Goal: Task Accomplishment & Management: Manage account settings

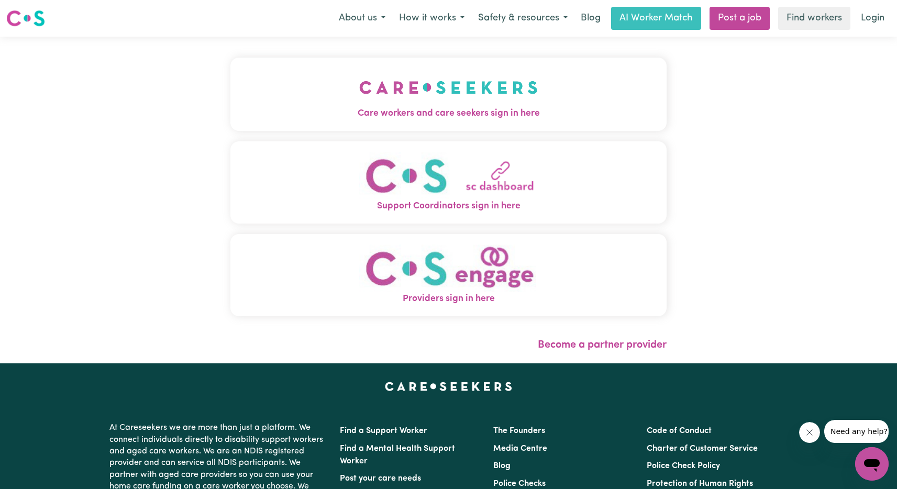
click at [510, 178] on img "Support Coordinators sign in here" at bounding box center [448, 176] width 178 height 48
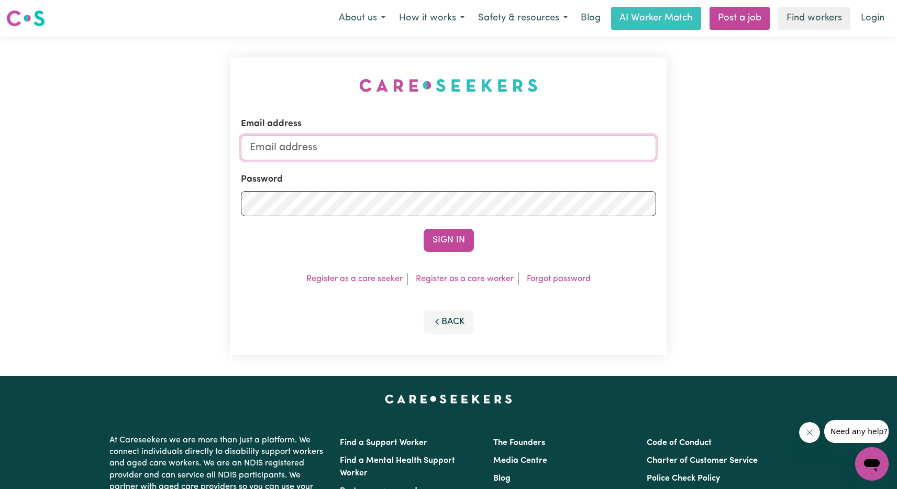
type input "[EMAIL_ADDRESS][DOMAIN_NAME]"
click at [456, 241] on button "Sign In" at bounding box center [448, 240] width 50 height 23
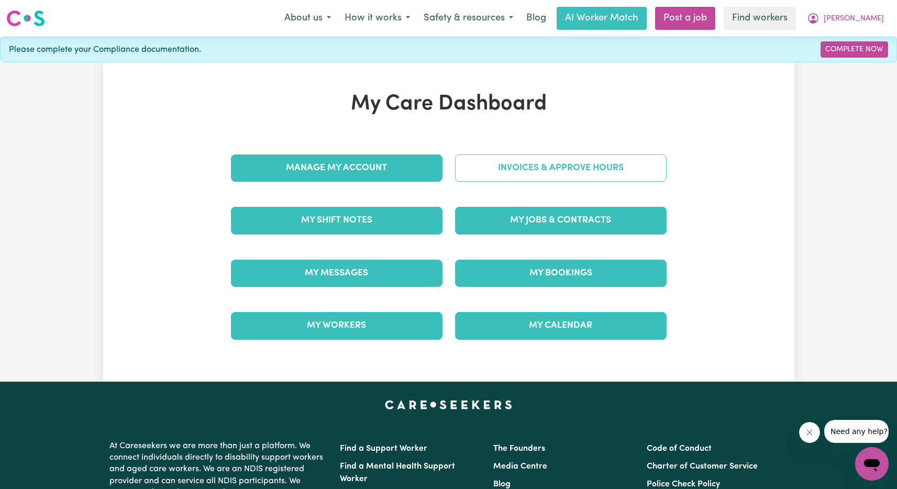
click at [540, 165] on link "Invoices & Approve Hours" at bounding box center [560, 167] width 211 height 27
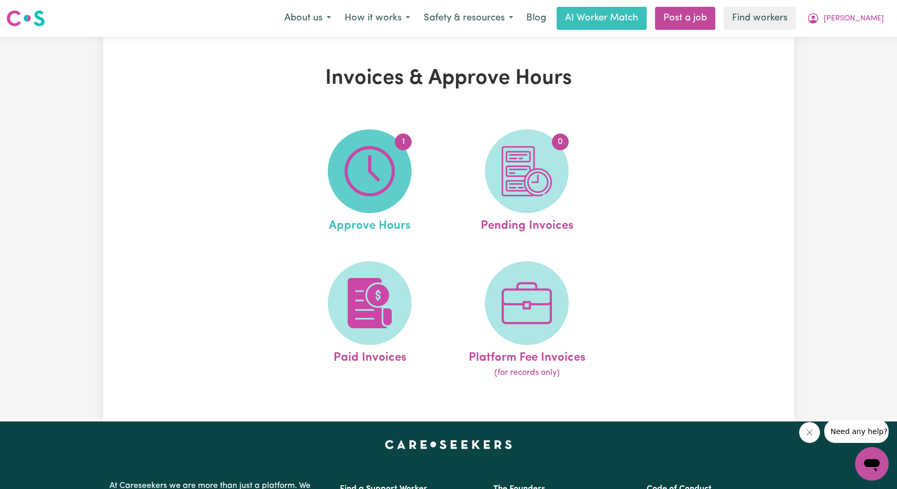
click at [379, 179] on img at bounding box center [369, 171] width 50 height 50
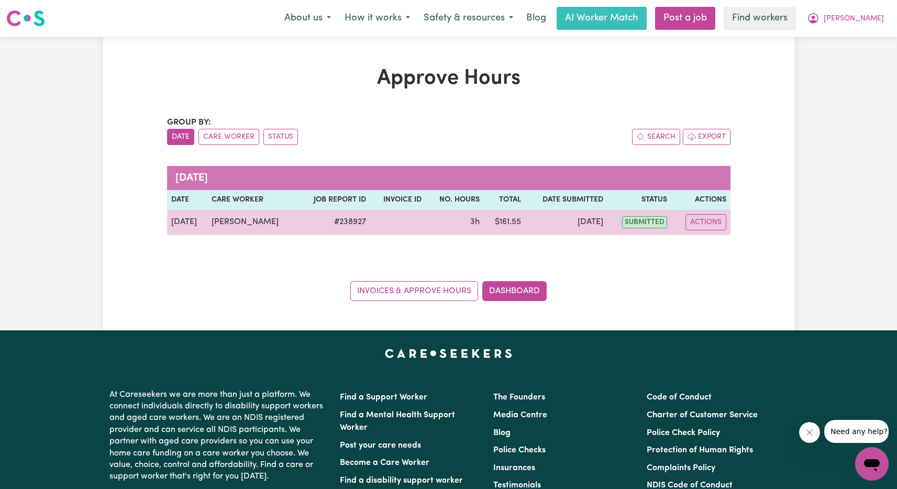
click at [561, 221] on td "[DATE]" at bounding box center [566, 222] width 83 height 25
click at [709, 220] on button "Actions" at bounding box center [705, 222] width 41 height 16
click at [639, 224] on span "submitted" at bounding box center [644, 222] width 45 height 12
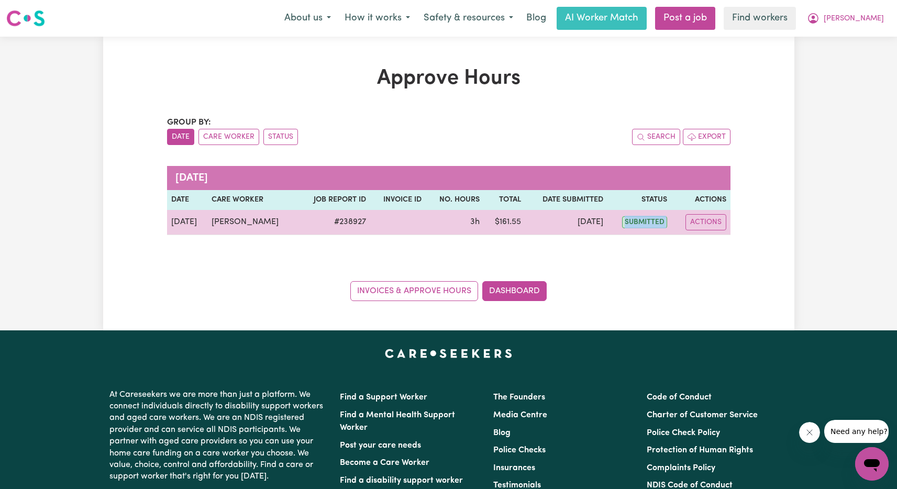
click at [639, 224] on span "submitted" at bounding box center [644, 222] width 45 height 12
click at [433, 228] on td "3h" at bounding box center [455, 222] width 58 height 25
click at [433, 226] on td "3h" at bounding box center [455, 222] width 58 height 25
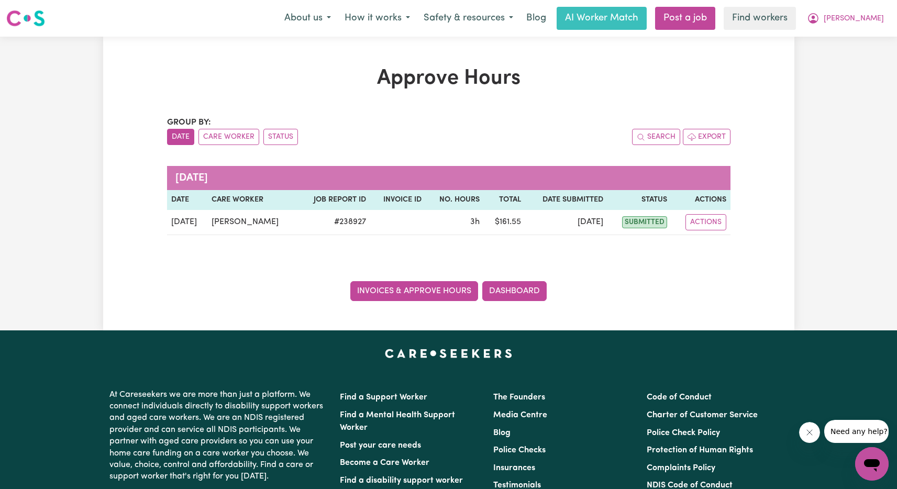
click at [459, 294] on link "Invoices & Approve Hours" at bounding box center [414, 291] width 128 height 20
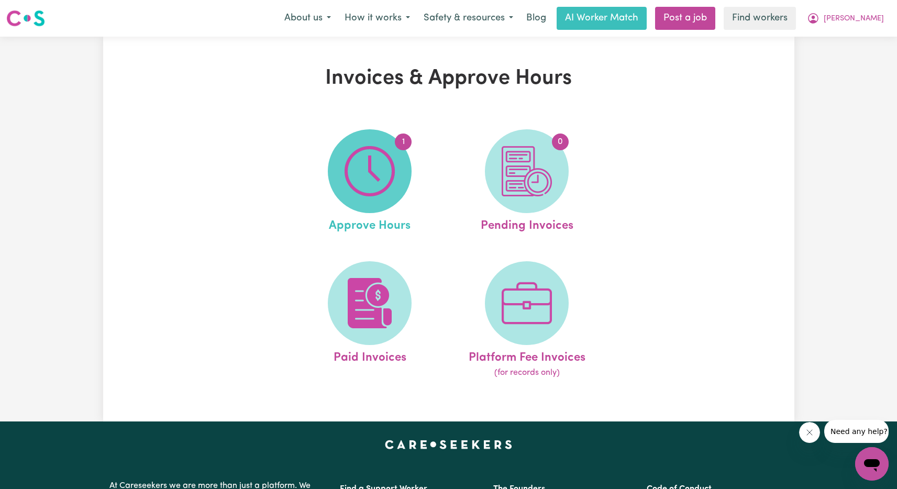
click at [375, 182] on img at bounding box center [369, 171] width 50 height 50
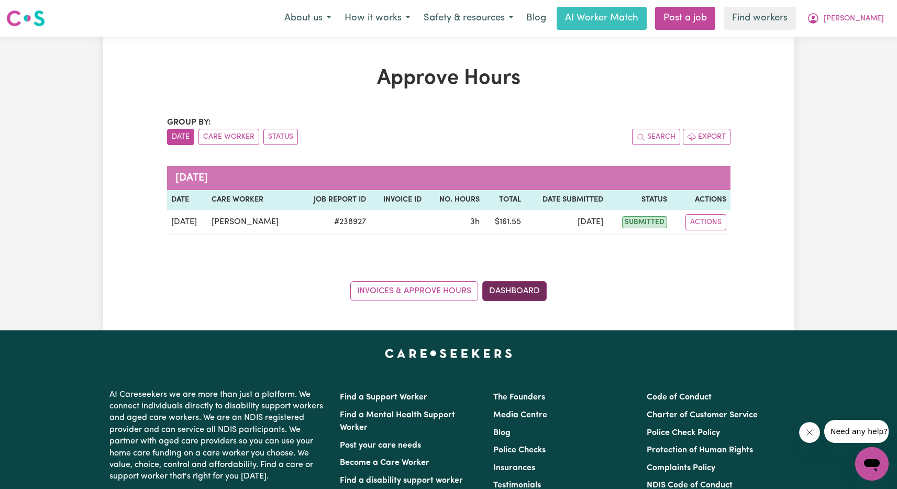
click at [507, 293] on link "Dashboard" at bounding box center [514, 291] width 64 height 20
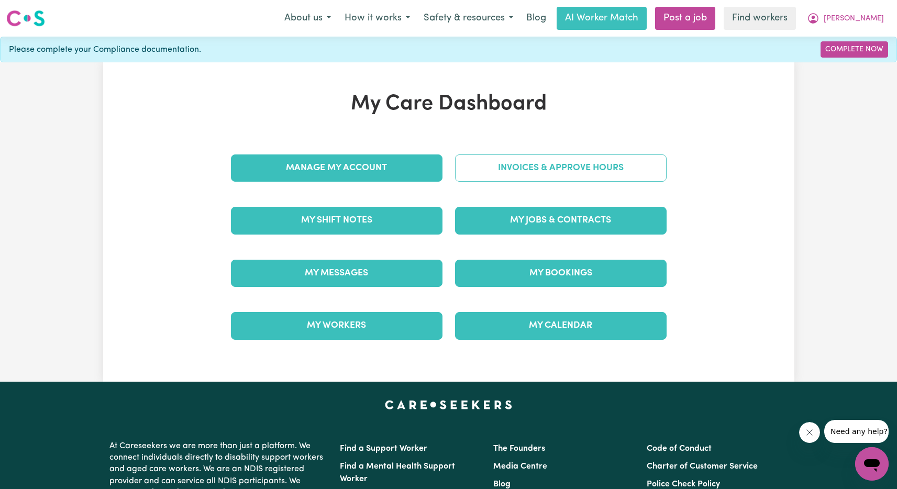
click at [571, 166] on link "Invoices & Approve Hours" at bounding box center [560, 167] width 211 height 27
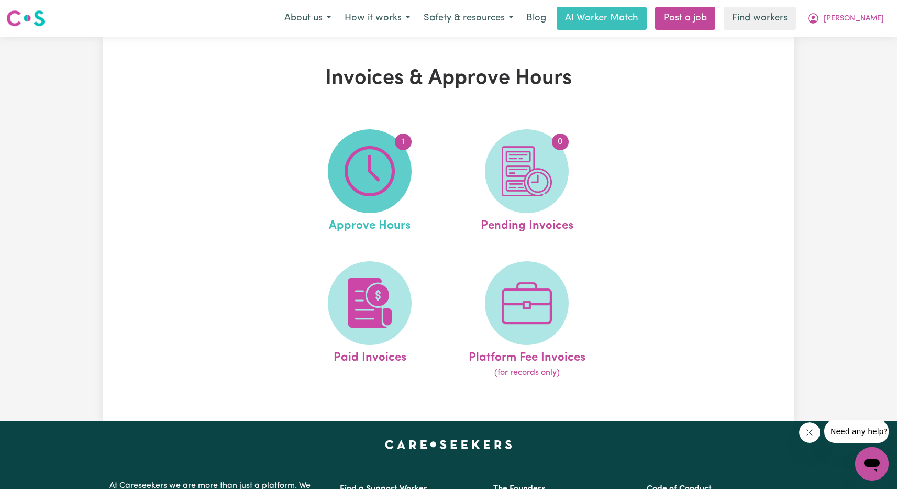
click at [393, 193] on img at bounding box center [369, 171] width 50 height 50
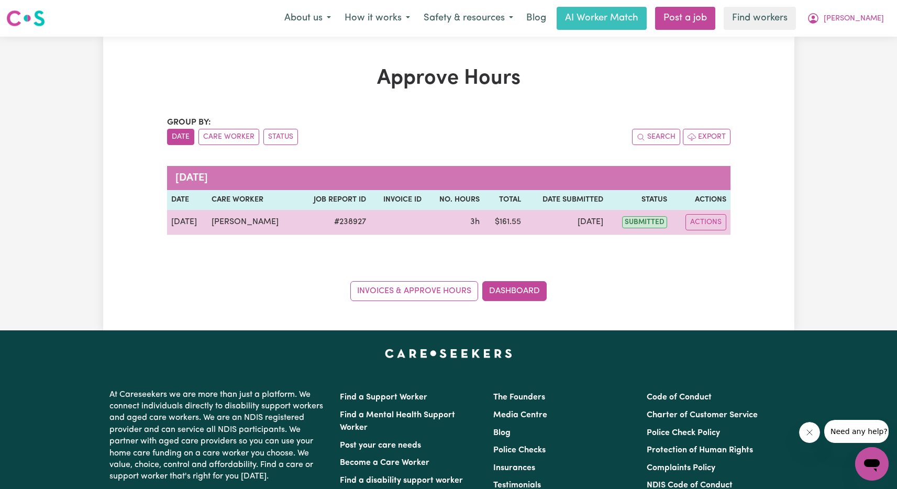
click at [435, 232] on td "3h" at bounding box center [455, 222] width 58 height 25
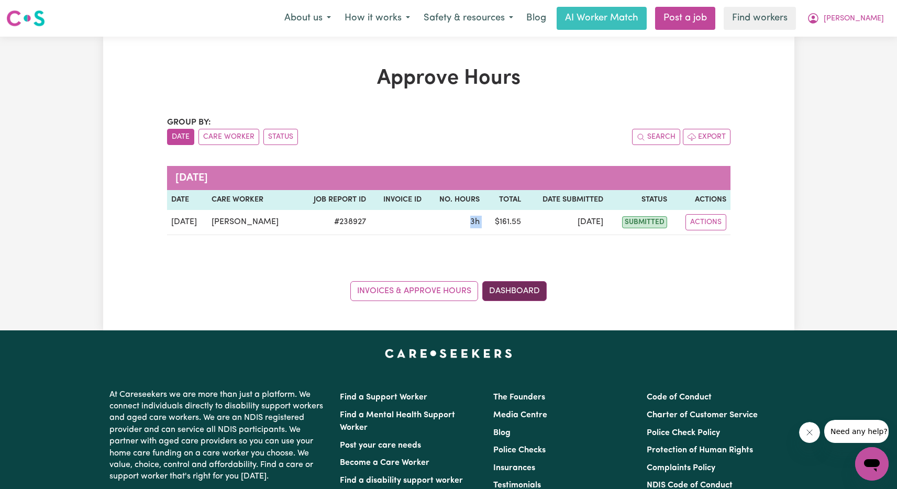
click at [510, 288] on link "Dashboard" at bounding box center [514, 291] width 64 height 20
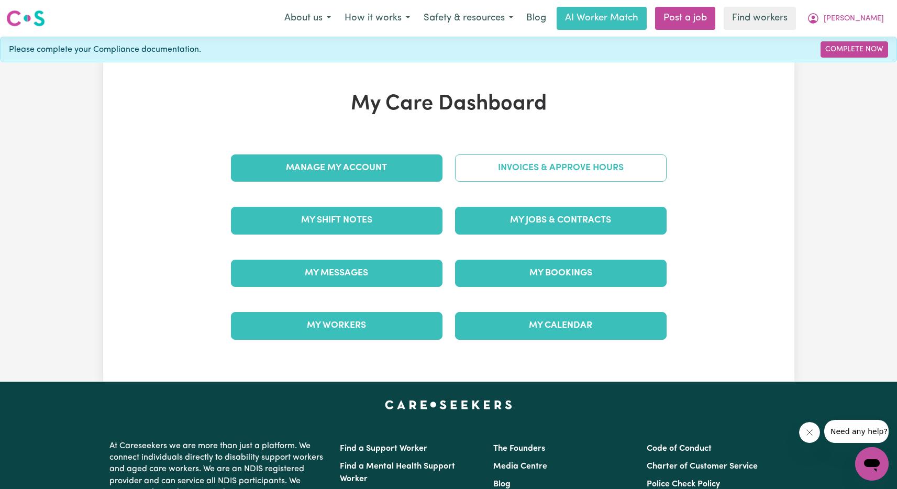
click at [567, 168] on link "Invoices & Approve Hours" at bounding box center [560, 167] width 211 height 27
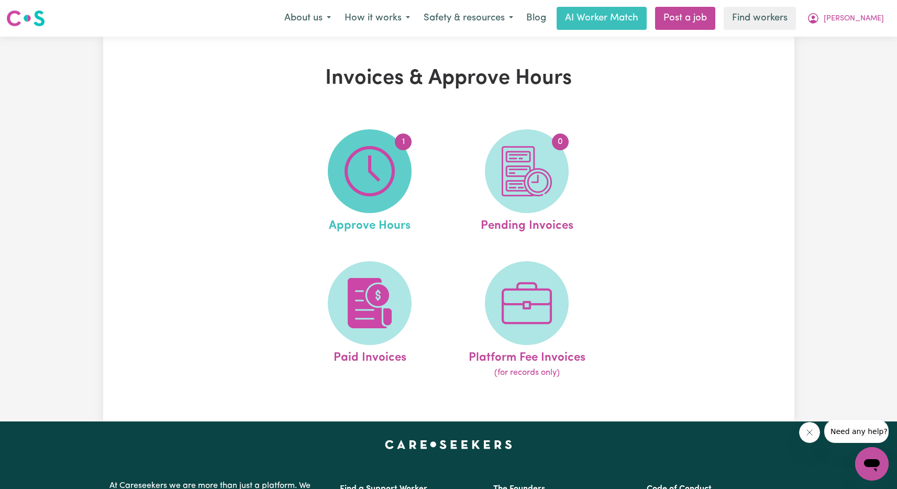
click at [373, 186] on img at bounding box center [369, 171] width 50 height 50
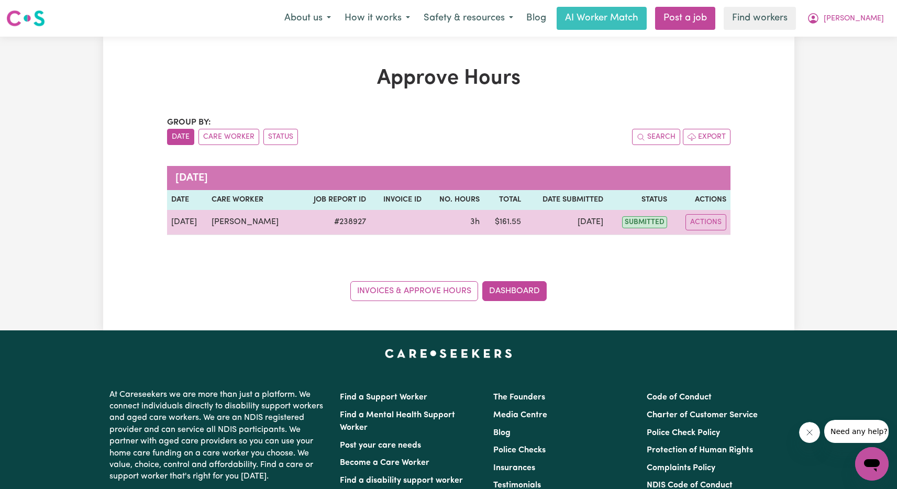
click at [324, 226] on td "# 238927" at bounding box center [333, 222] width 73 height 25
click at [655, 223] on span "submitted" at bounding box center [644, 222] width 45 height 12
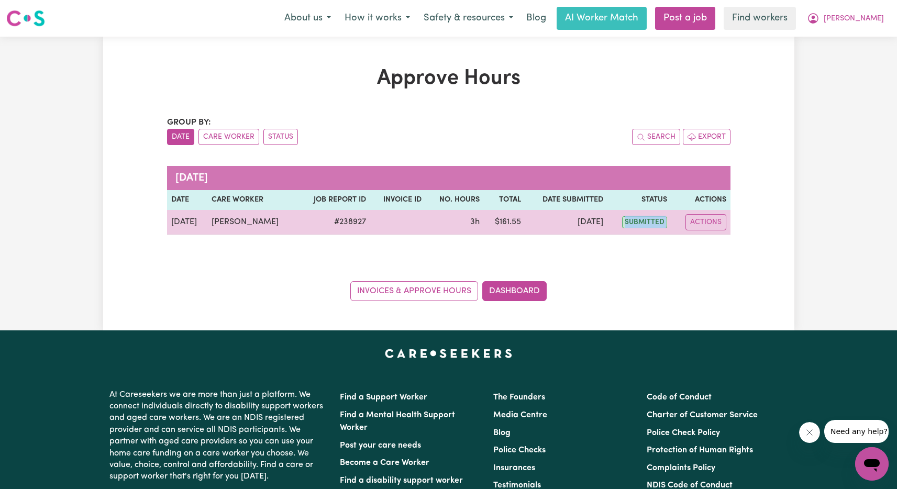
click at [655, 223] on span "submitted" at bounding box center [644, 222] width 45 height 12
click at [705, 225] on button "Actions" at bounding box center [705, 222] width 41 height 16
click at [750, 247] on link "View Job Report" at bounding box center [731, 246] width 90 height 21
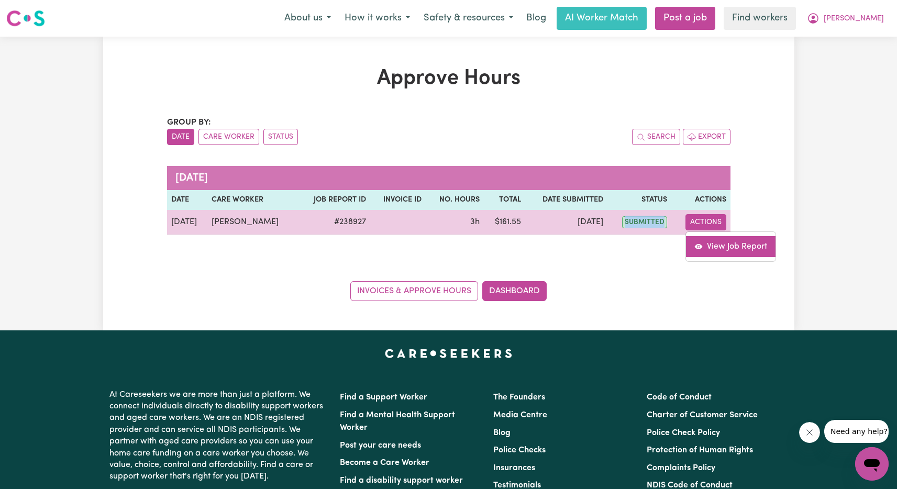
select select "pm"
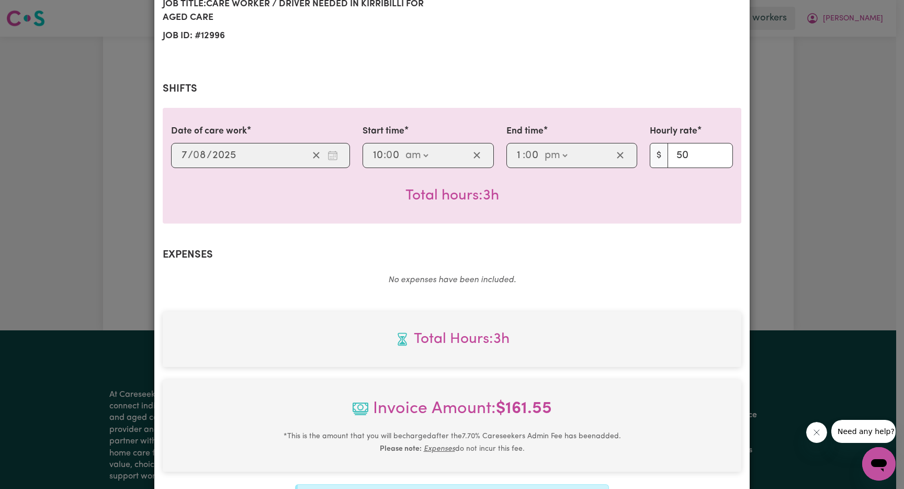
scroll to position [329, 0]
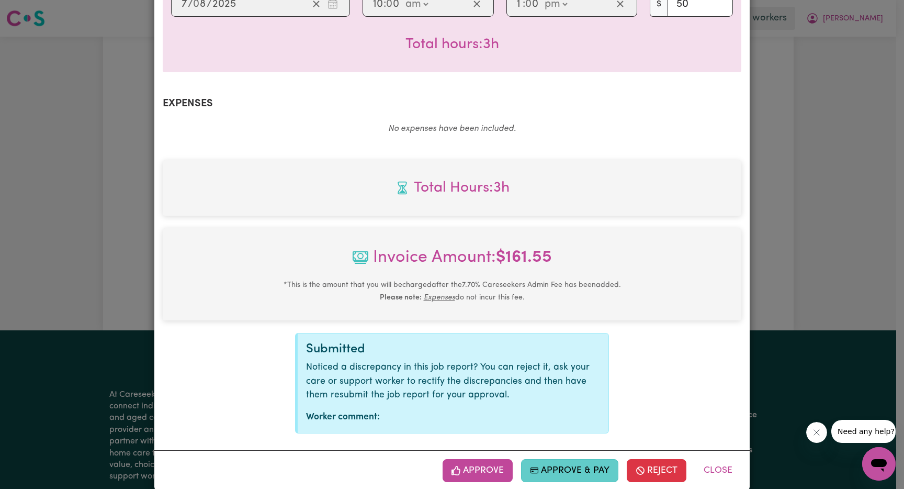
click at [574, 459] on button "Approve & Pay" at bounding box center [570, 470] width 98 height 23
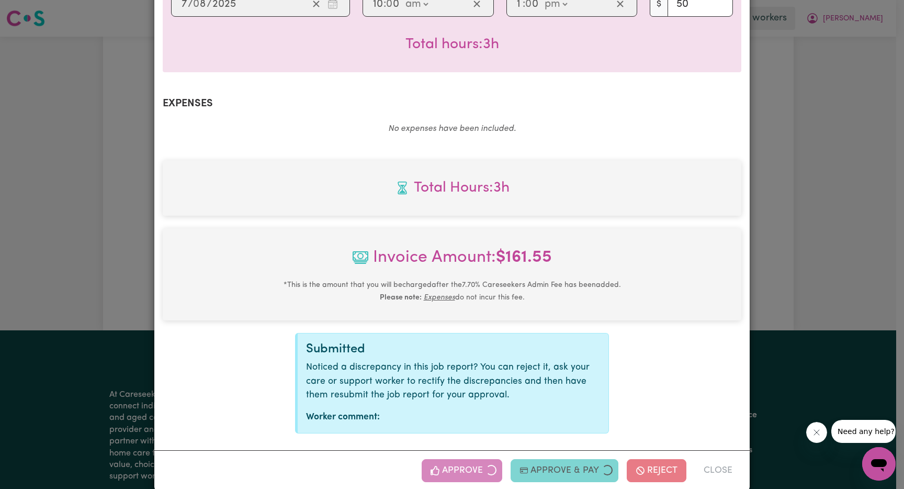
scroll to position [161, 0]
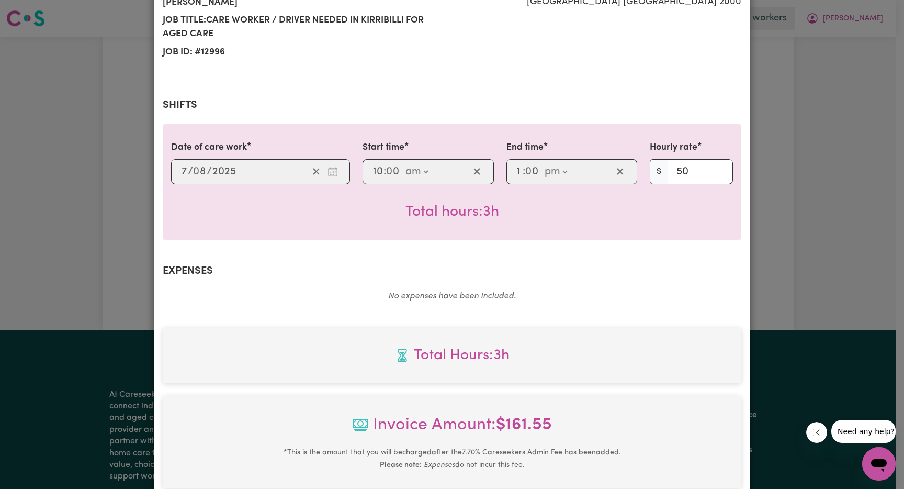
select select "card_1Q4C9AB2z0xKyepBSLLLMy0l"
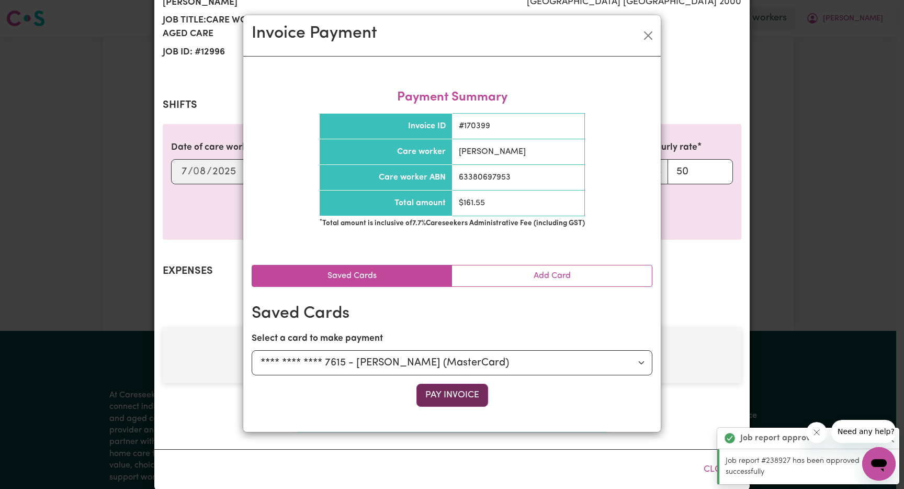
click at [472, 390] on button "Pay Invoice" at bounding box center [453, 395] width 72 height 23
